Goal: Communication & Community: Connect with others

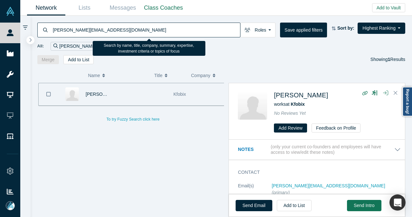
click at [48, 32] on div "[PERSON_NAME][EMAIL_ADDRESS][DOMAIN_NAME]" at bounding box center [138, 30] width 203 height 15
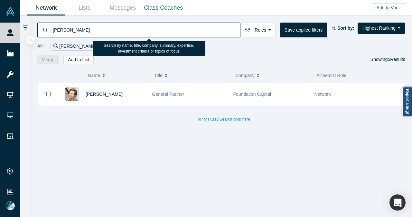
drag, startPoint x: 73, startPoint y: 32, endPoint x: 30, endPoint y: 33, distance: 42.6
click at [30, 33] on div "[PERSON_NAME] Roles Founders Faculty Mentors Alumni Mentor Angels VCs Corporate…" at bounding box center [216, 116] width 392 height 201
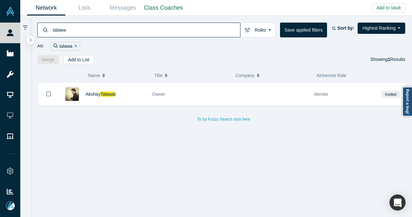
type input "talawa"
click at [383, 12] on div "Add to Vault Invite/Remind Contacts Invite Bulk Contacts Invite Startup/PoC" at bounding box center [391, 7] width 38 height 15
click at [383, 10] on button "Add to Vault" at bounding box center [388, 7] width 33 height 9
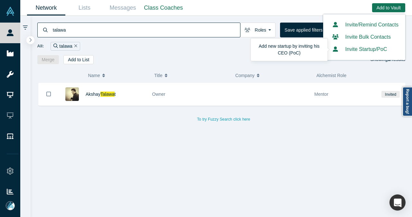
click at [359, 50] on button "Invite Startup/PoC" at bounding box center [358, 49] width 57 height 8
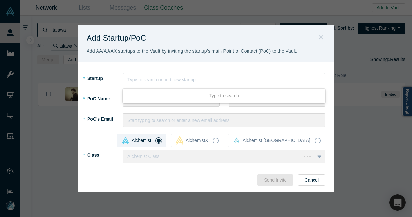
click at [249, 81] on div at bounding box center [224, 80] width 193 height 8
type input "[URL]"
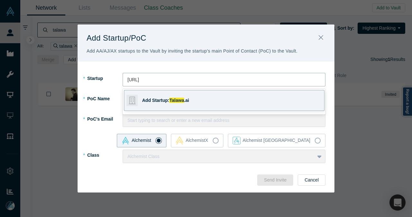
click at [214, 96] on div "Add Startup: Talawa .ai" at bounding box center [187, 100] width 90 height 20
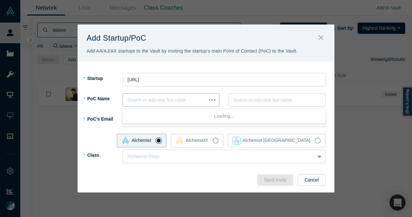
click at [182, 99] on div at bounding box center [165, 100] width 74 height 8
type input "[PERSON_NAME]"
click at [165, 115] on div "Add PoC: [PERSON_NAME]" at bounding box center [239, 118] width 159 height 7
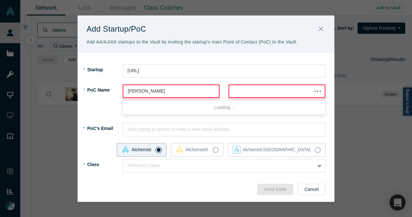
click at [246, 92] on div at bounding box center [271, 91] width 74 height 8
type input "[PERSON_NAME]"
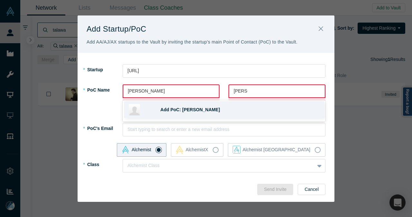
click at [206, 109] on div "Add PoC: [PERSON_NAME]" at bounding box center [239, 109] width 159 height 7
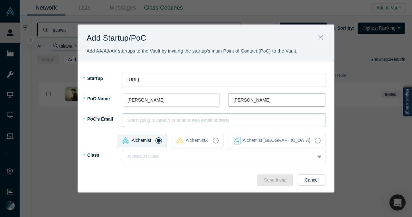
click at [179, 121] on div at bounding box center [224, 120] width 193 height 8
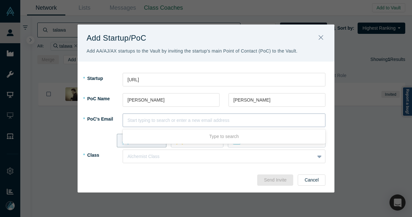
paste input "[PERSON_NAME][EMAIL_ADDRESS]"
type input "[PERSON_NAME][EMAIL_ADDRESS]"
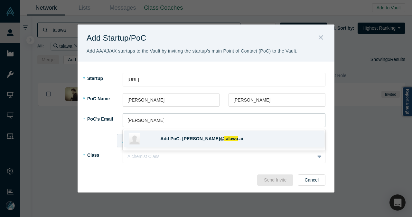
click at [176, 137] on span "Add PoC: [PERSON_NAME]@" at bounding box center [192, 138] width 64 height 5
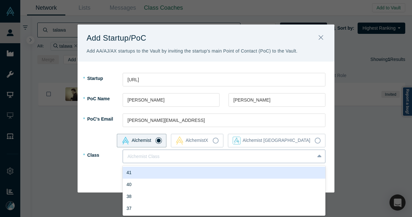
click at [169, 155] on div at bounding box center [219, 156] width 183 height 8
click at [157, 169] on div "41" at bounding box center [224, 173] width 203 height 12
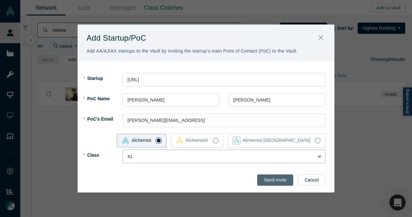
click at [280, 177] on button "Send Invite" at bounding box center [275, 179] width 36 height 11
